Goal: Find contact information: Find contact information

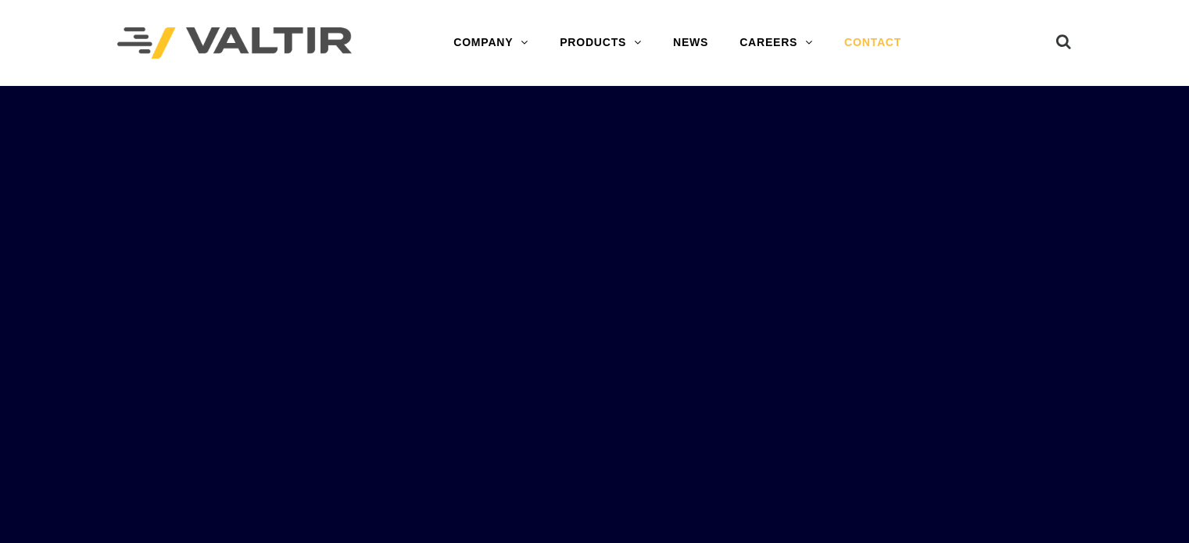
click at [878, 38] on link "CONTACT" at bounding box center [872, 42] width 88 height 31
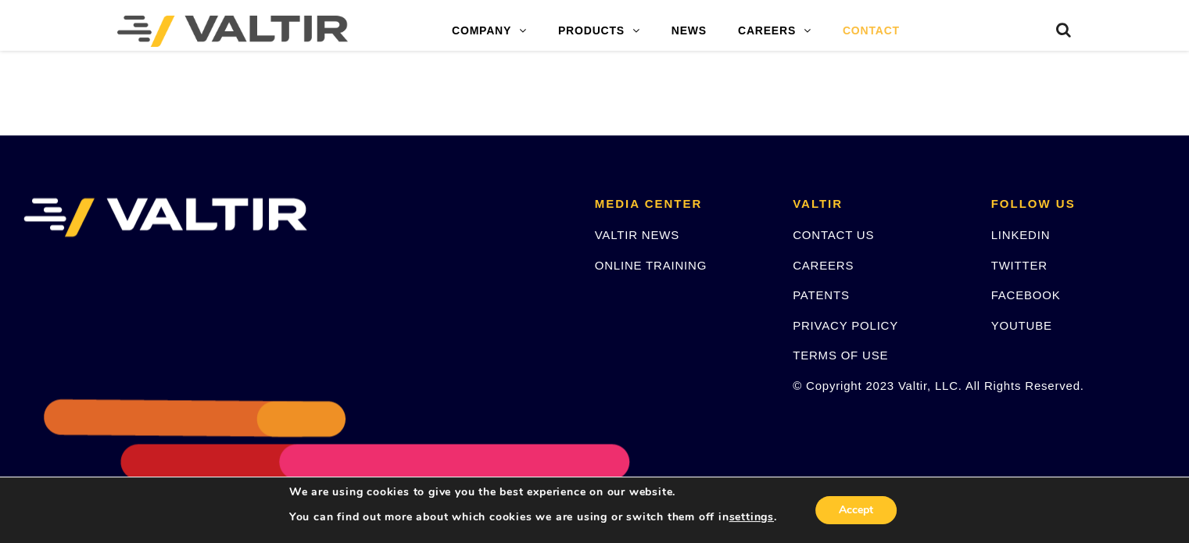
scroll to position [2212, 0]
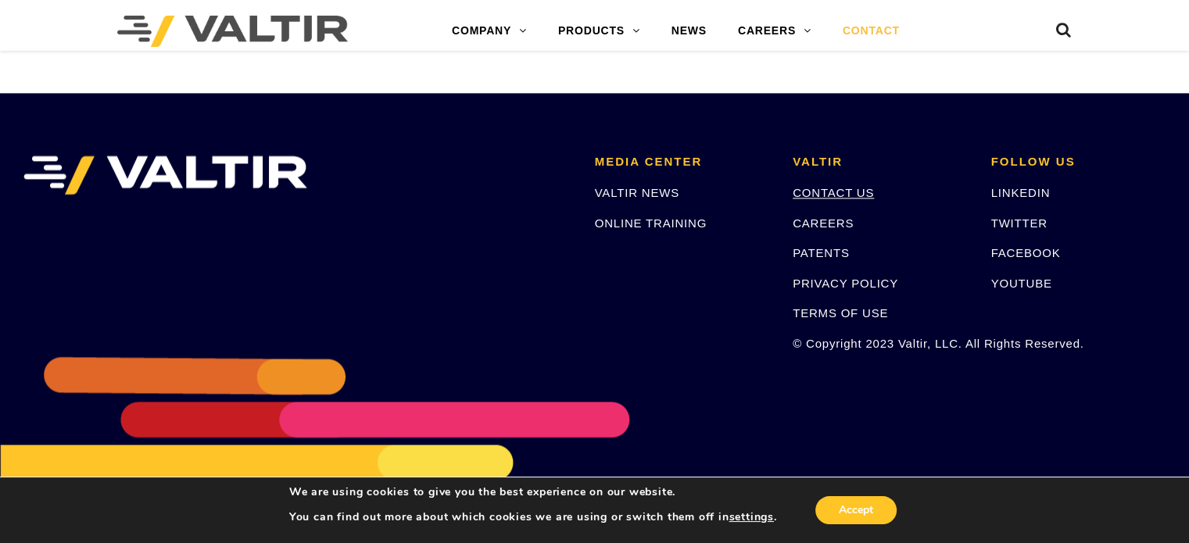
click at [819, 186] on link "CONTACT US" at bounding box center [832, 192] width 81 height 13
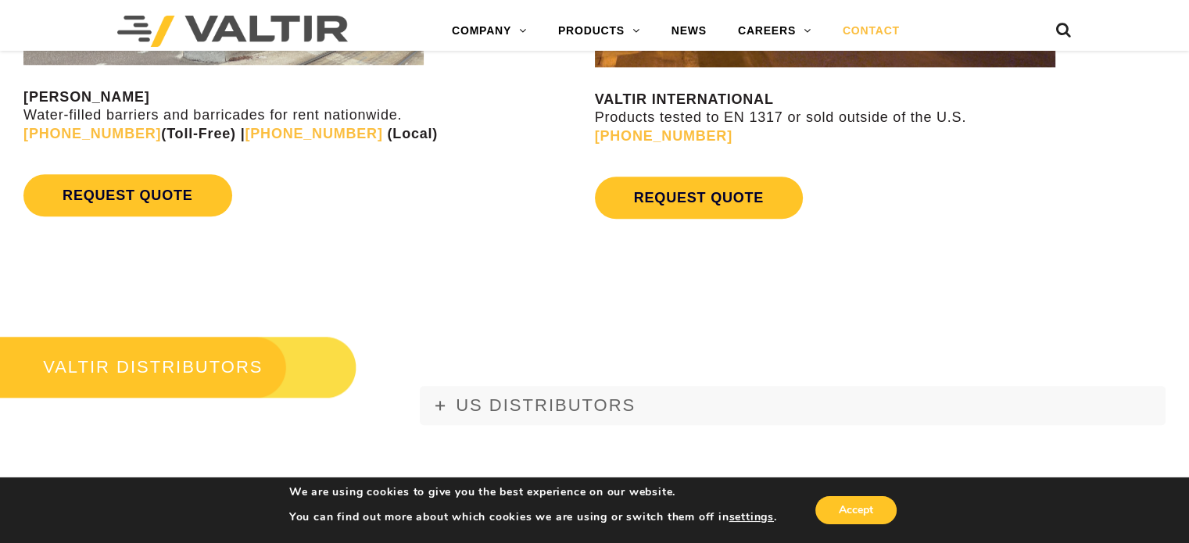
scroll to position [1693, 0]
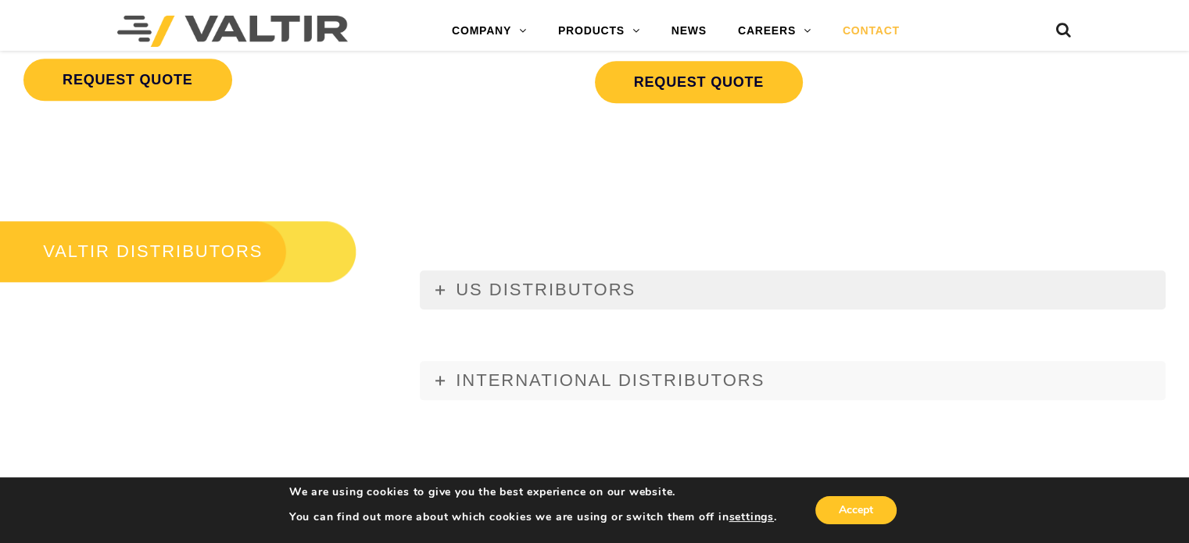
click at [495, 280] on span "US DISTRIBUTORS" at bounding box center [546, 290] width 180 height 20
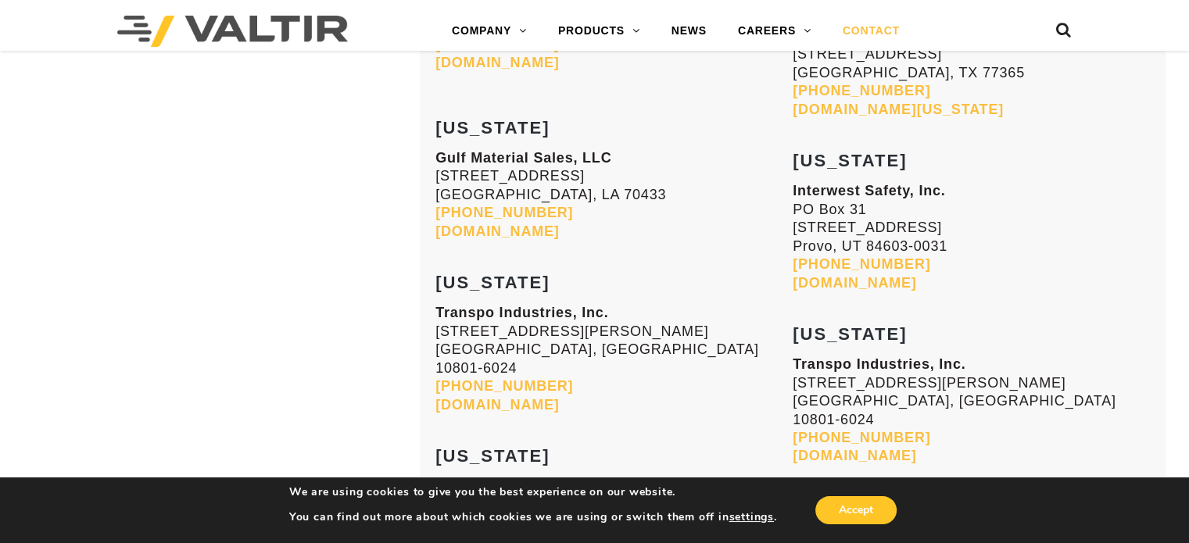
scroll to position [5730, 0]
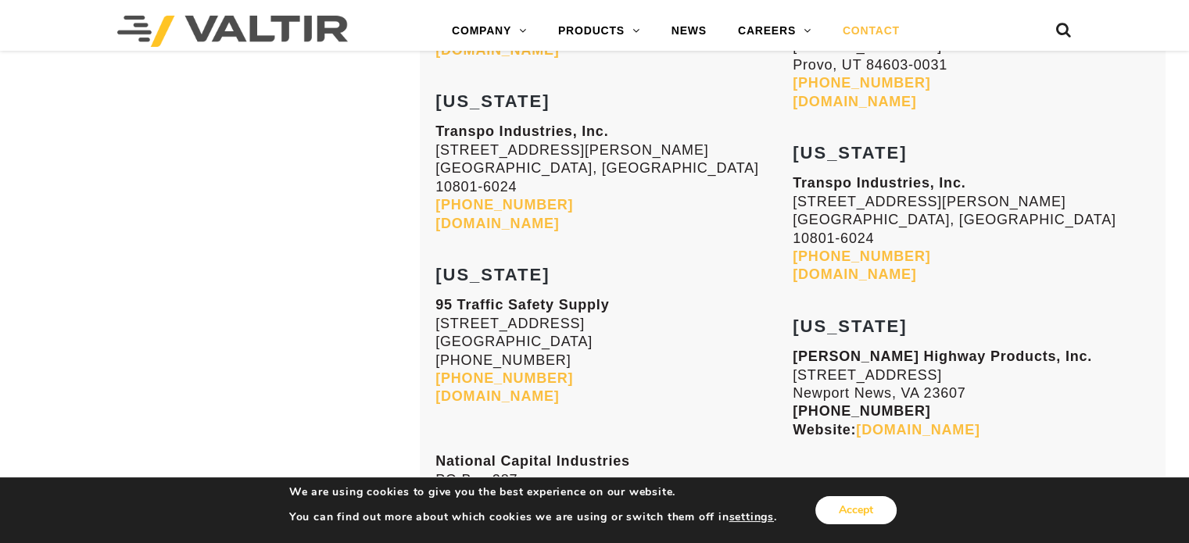
click at [846, 506] on button "Accept" at bounding box center [855, 510] width 81 height 28
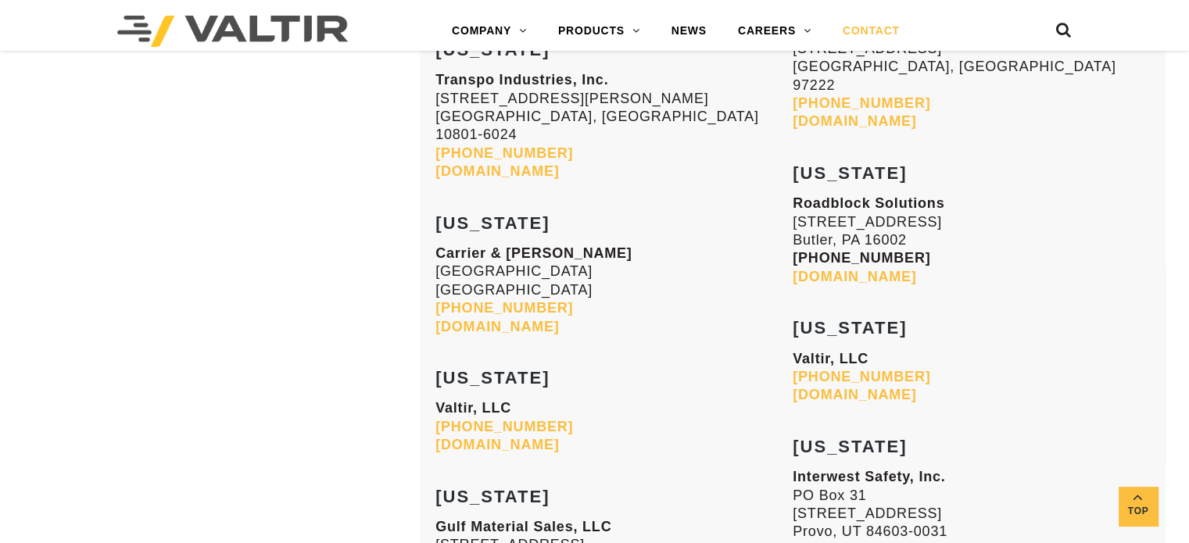
scroll to position [6560, 0]
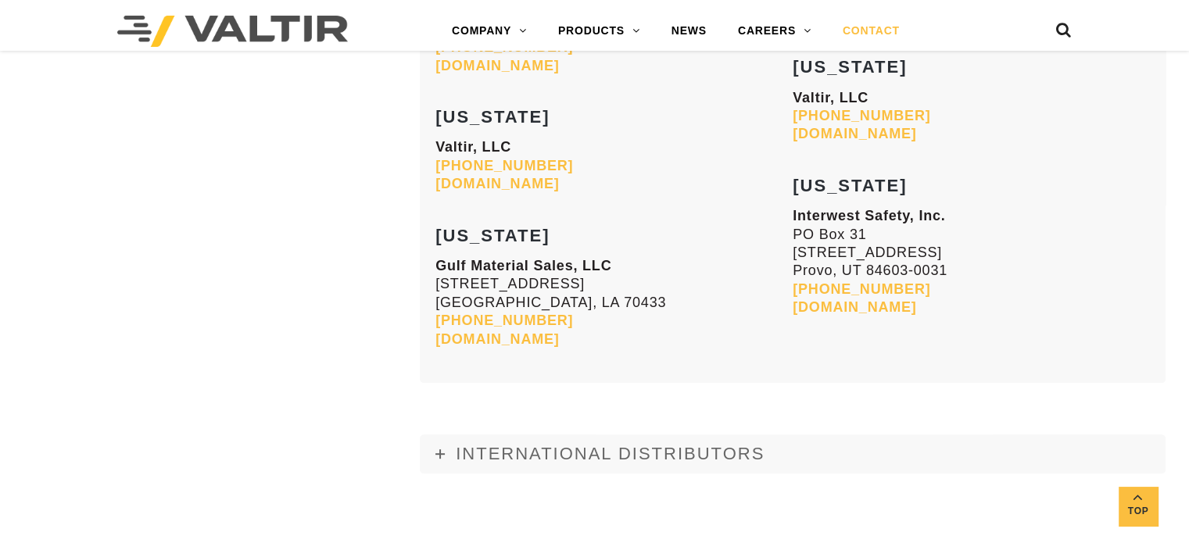
drag, startPoint x: 967, startPoint y: 367, endPoint x: 403, endPoint y: 360, distance: 564.3
